Goal: Use online tool/utility: Use online tool/utility

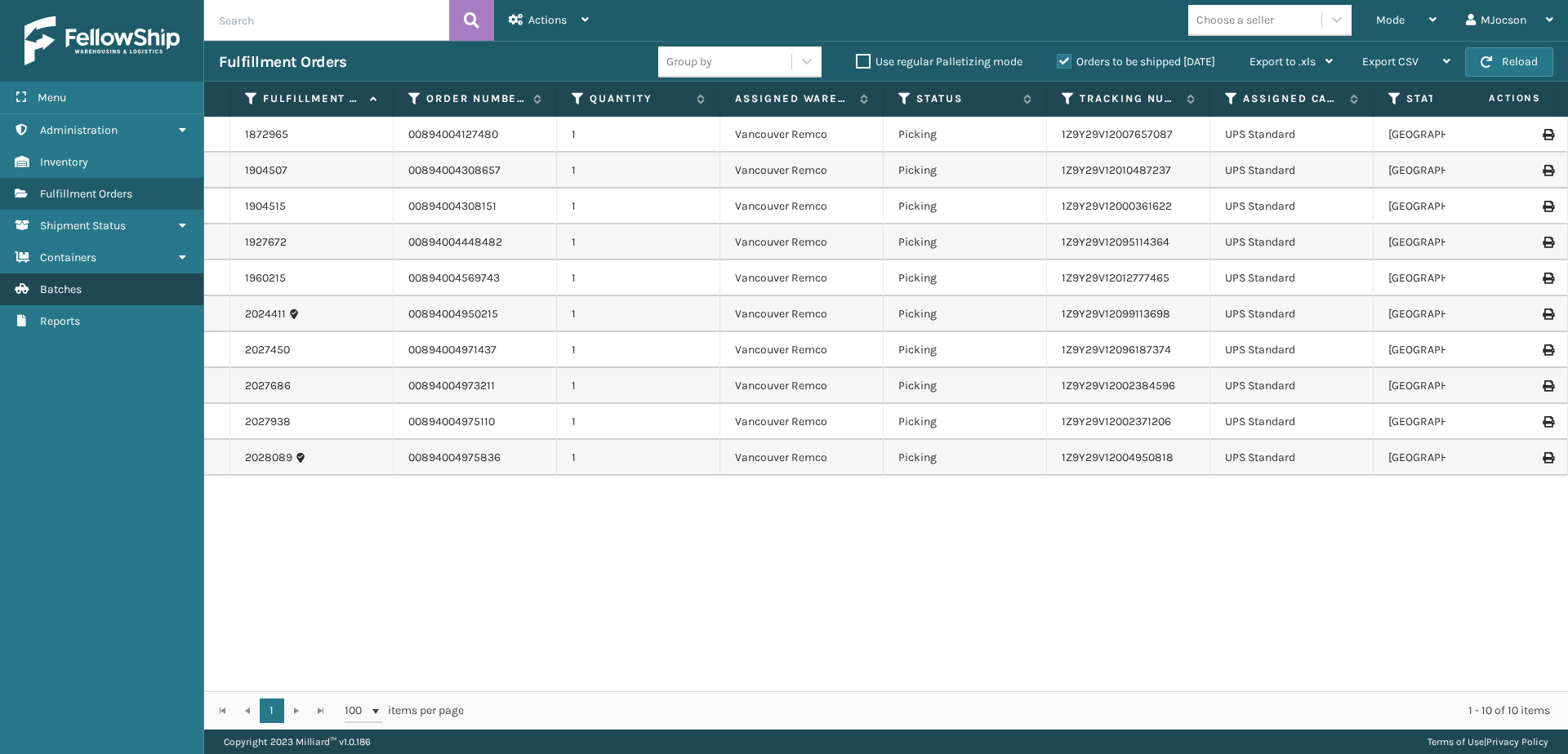
click at [47, 291] on span "Batches" at bounding box center [61, 289] width 41 height 14
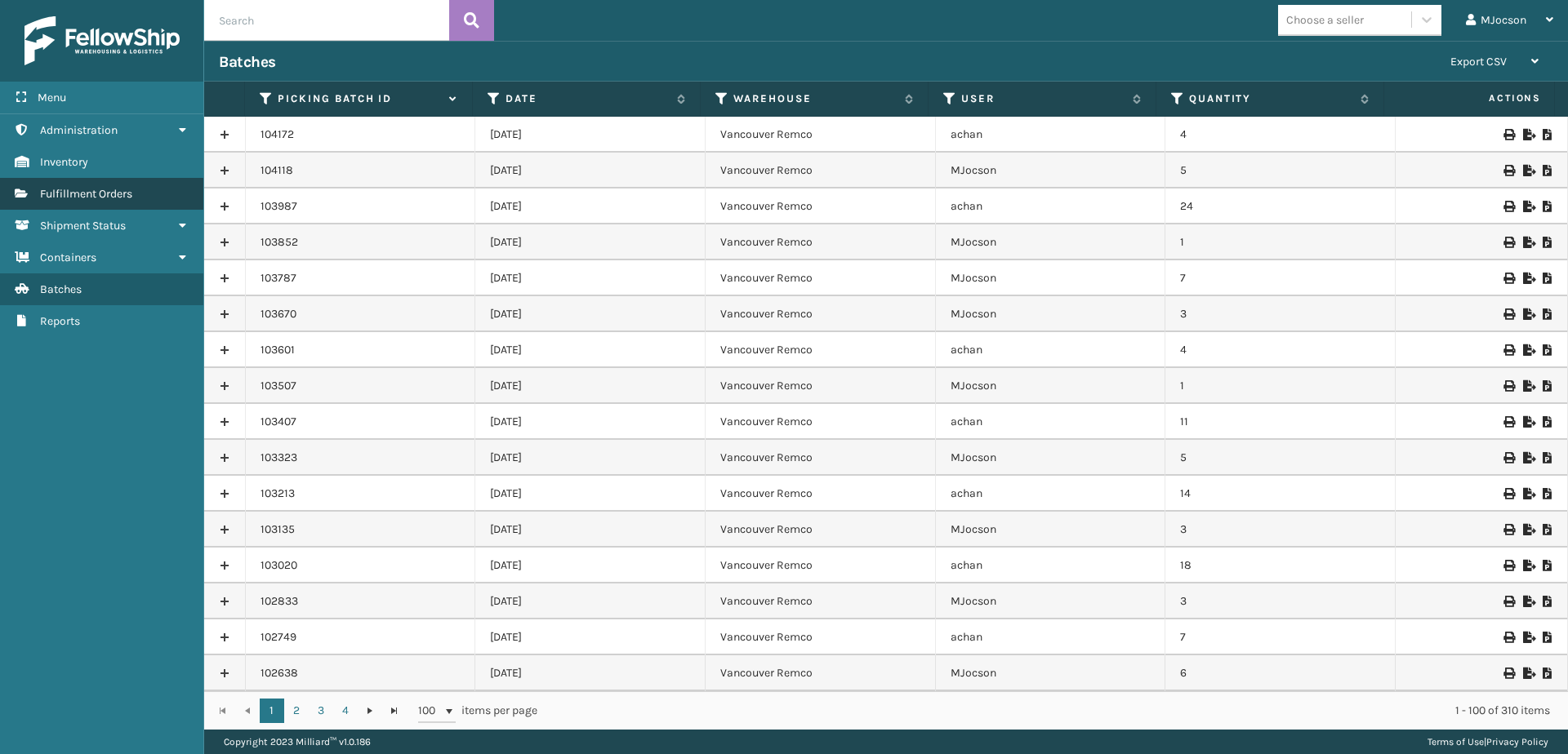
click at [37, 187] on link "Fulfillment Orders" at bounding box center [102, 194] width 203 height 32
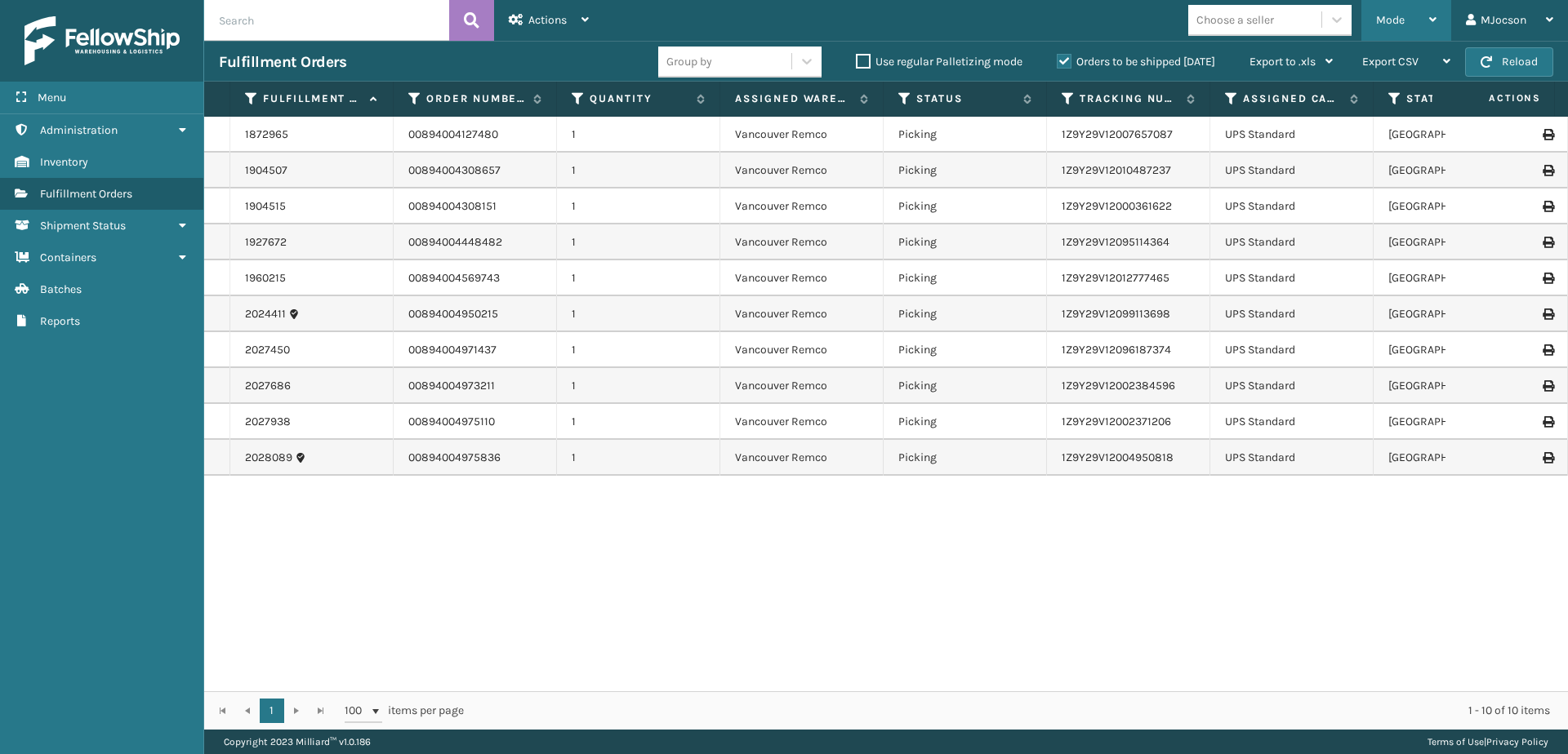
click at [1393, 15] on span "Mode" at bounding box center [1390, 20] width 28 height 14
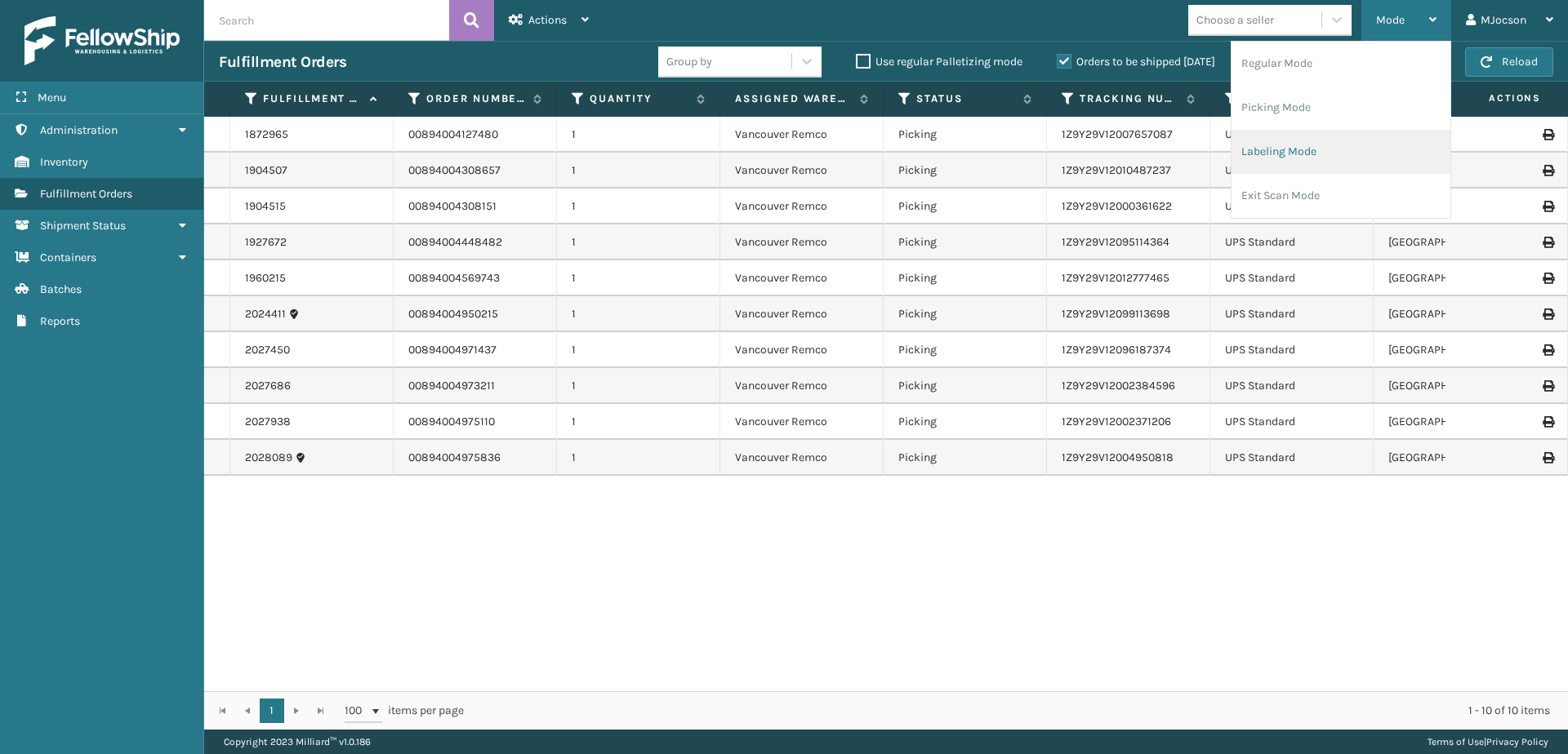
click at [1319, 152] on li "Labeling Mode" at bounding box center [1340, 151] width 219 height 44
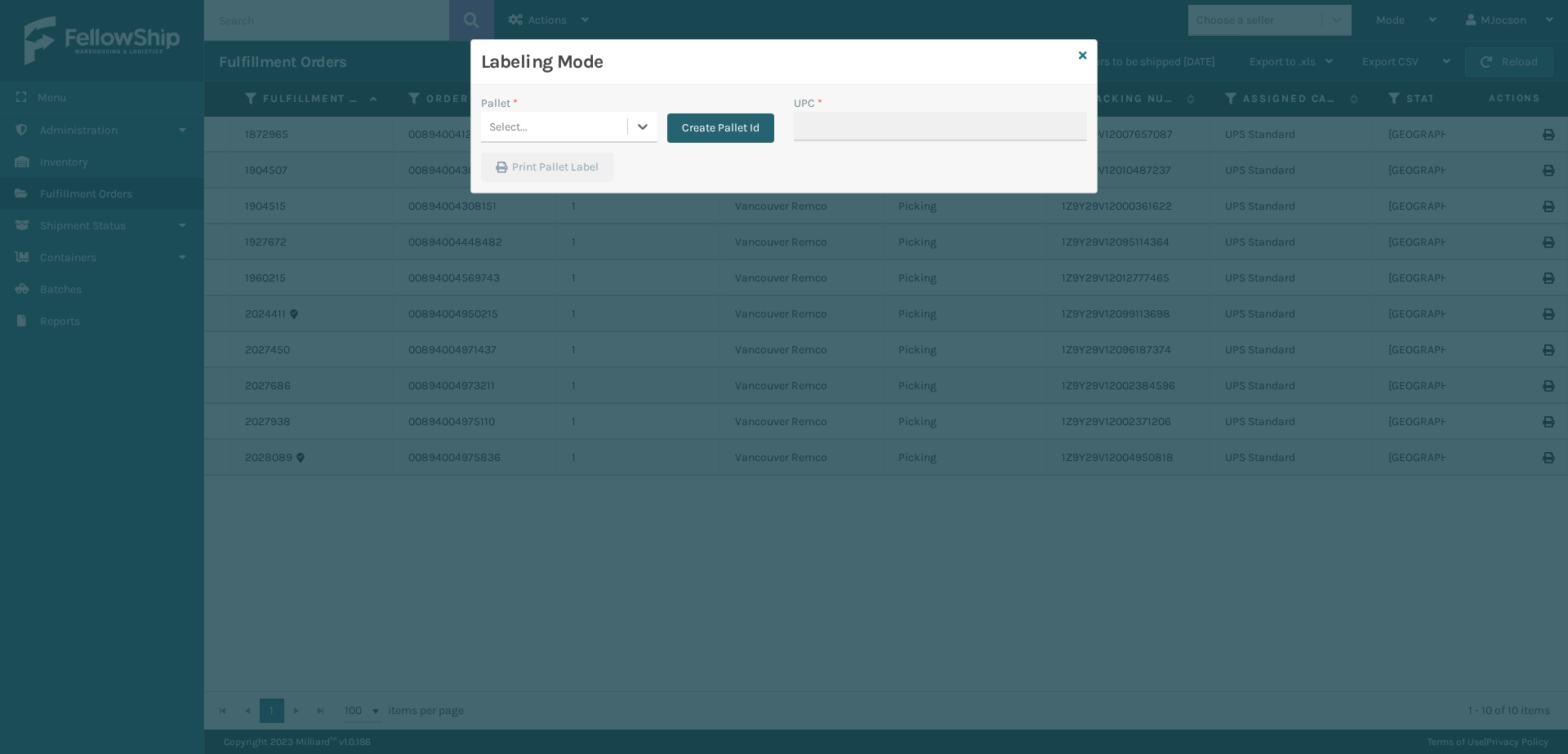
click at [674, 123] on button "Create Pallet Id" at bounding box center [721, 128] width 107 height 29
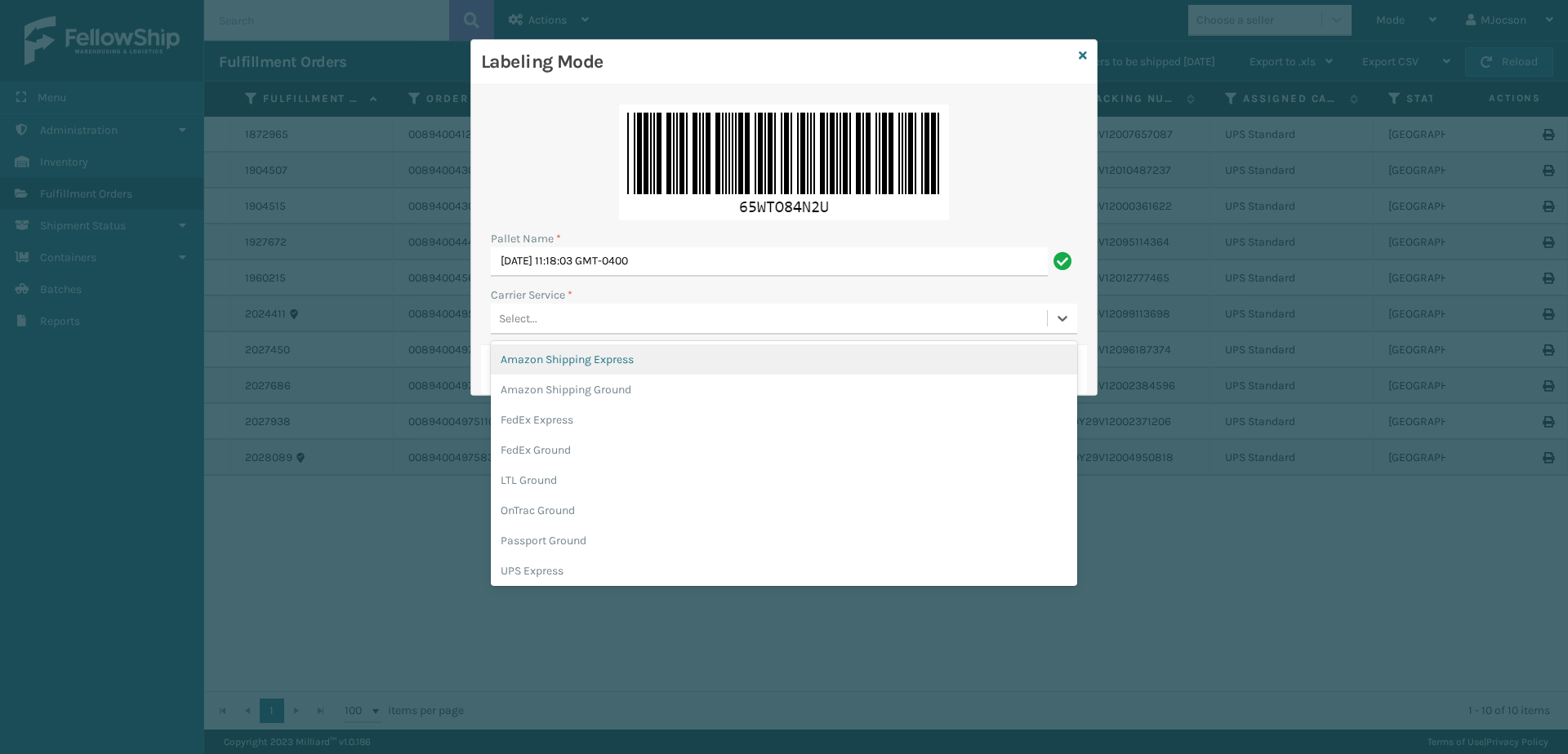
click at [512, 322] on div "Select..." at bounding box center [518, 319] width 39 height 17
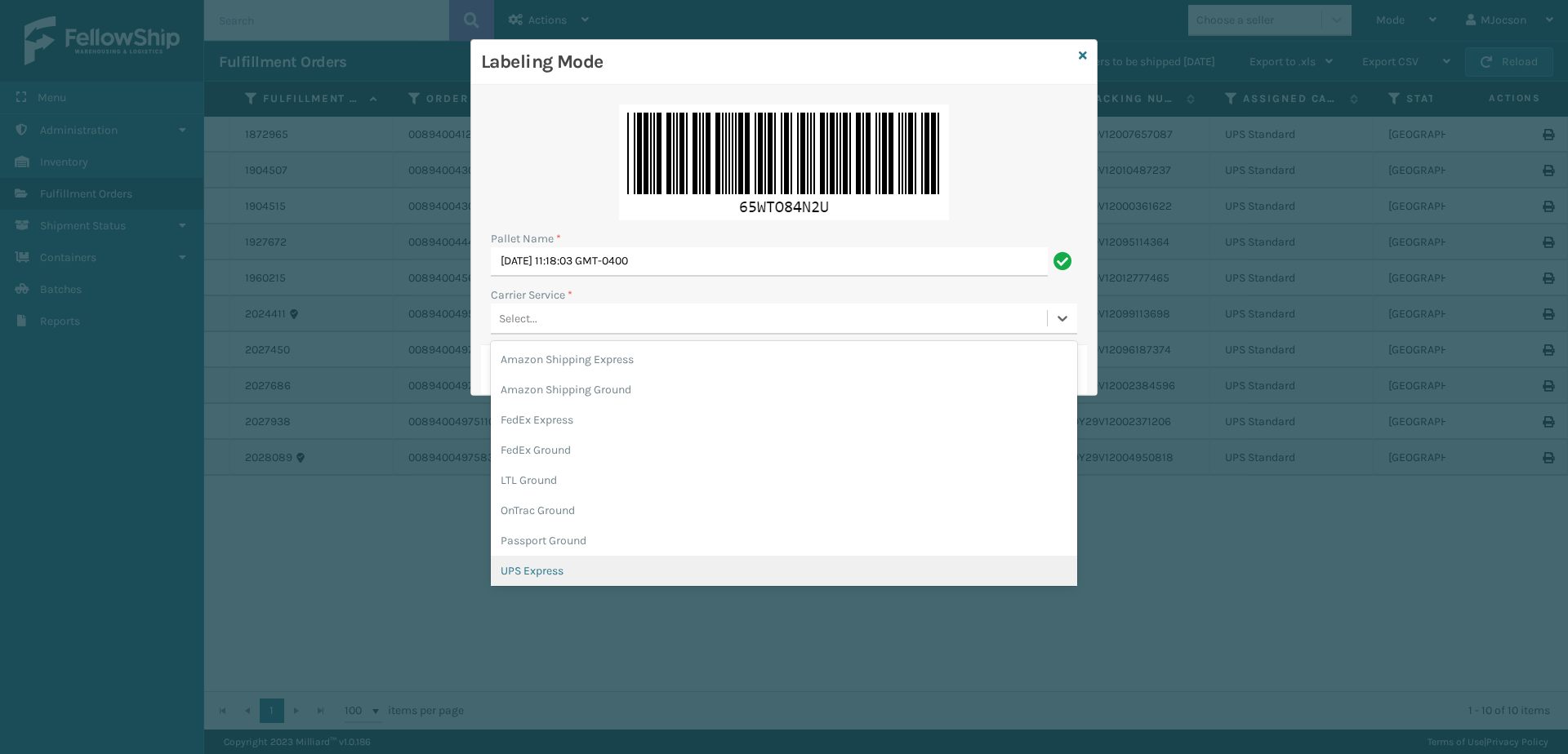
scroll to position [82, 0]
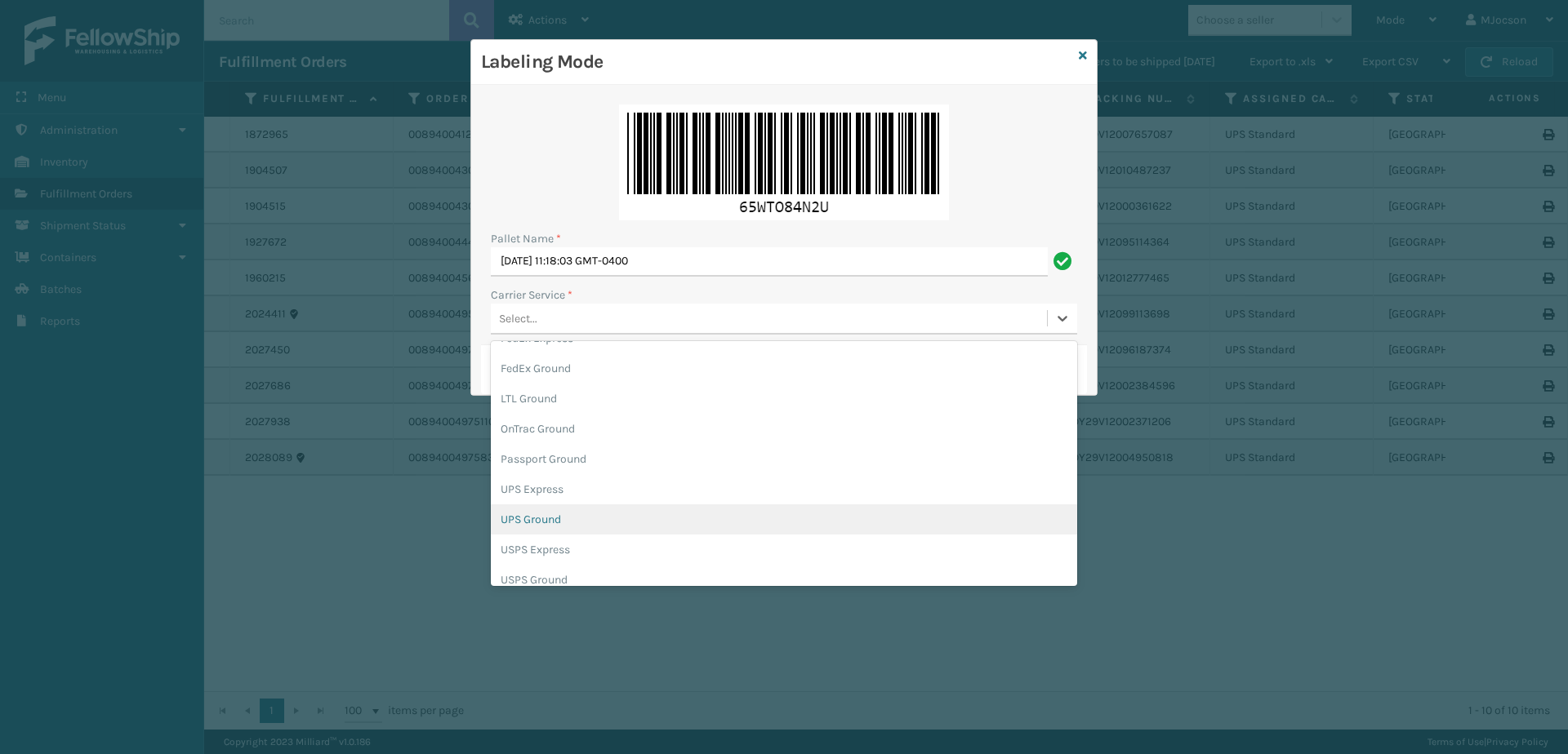
click at [547, 526] on div "UPS Ground" at bounding box center [784, 520] width 586 height 30
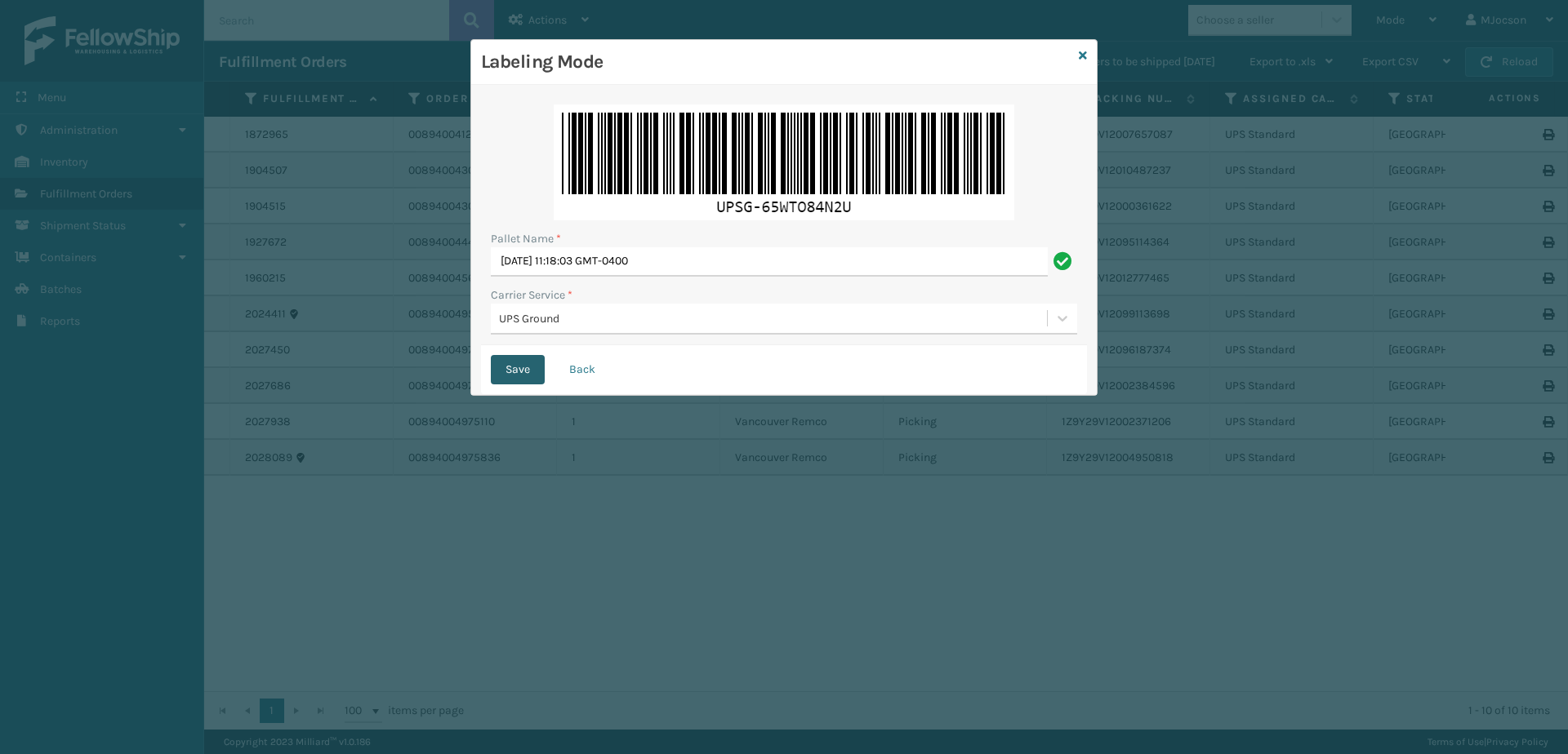
click at [518, 375] on button "Save" at bounding box center [517, 369] width 54 height 29
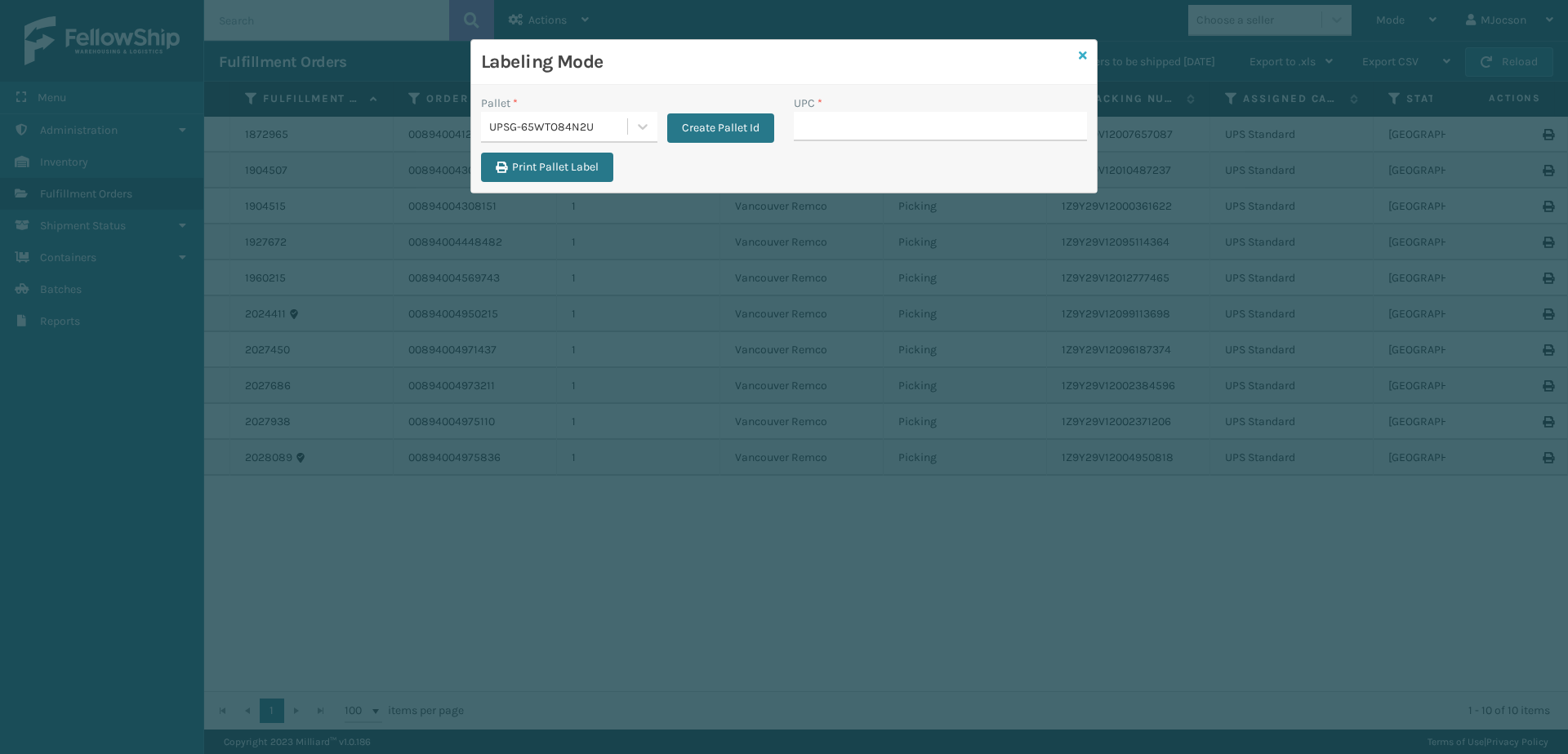
click at [1081, 53] on icon at bounding box center [1083, 55] width 8 height 11
